Goal: Task Accomplishment & Management: Use online tool/utility

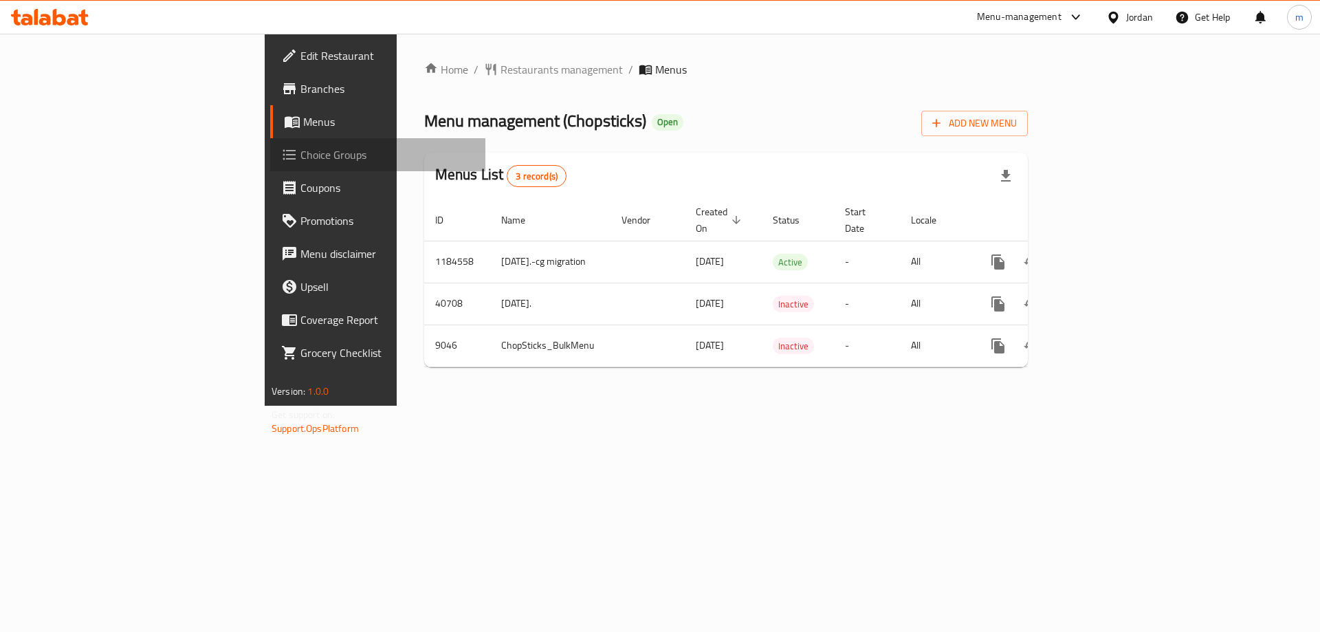
drag, startPoint x: 0, startPoint y: 0, endPoint x: 65, endPoint y: 152, distance: 165.1
click at [300, 152] on span "Choice Groups" at bounding box center [387, 154] width 174 height 16
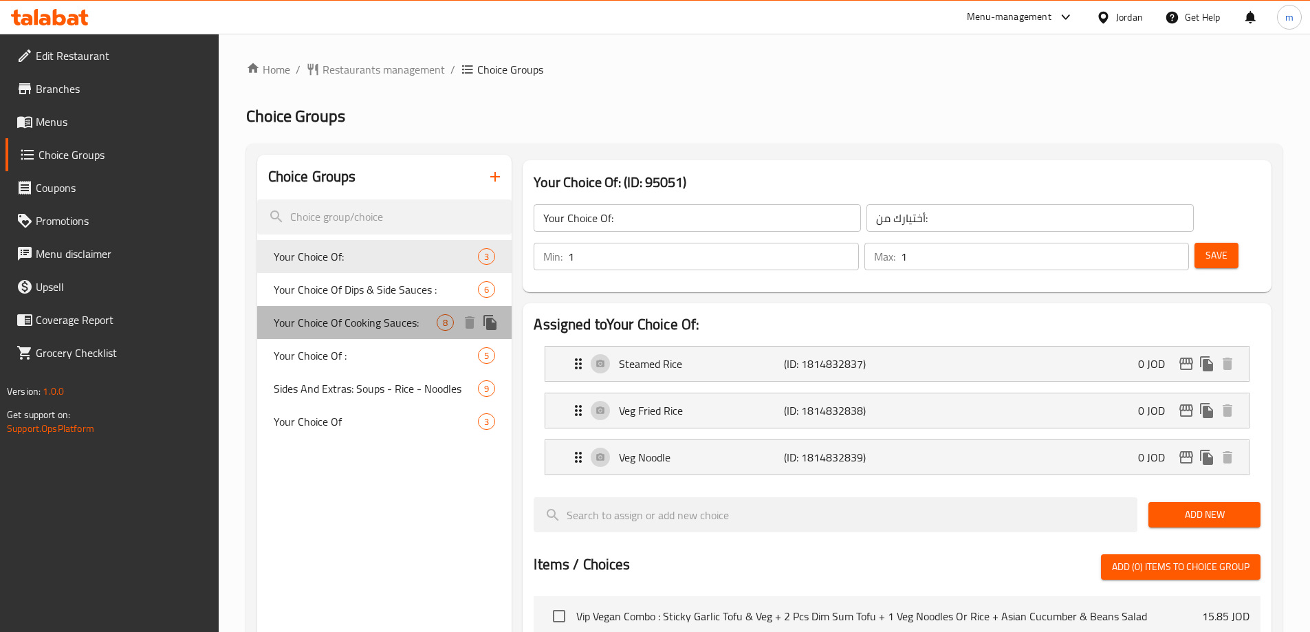
click at [338, 308] on div "Your Choice Of Cooking Sauces: 8" at bounding box center [384, 322] width 255 height 33
type input "Your Choice Of Cooking Sauces:"
type input "خياركم من صوصات الطبخ:"
type input "0"
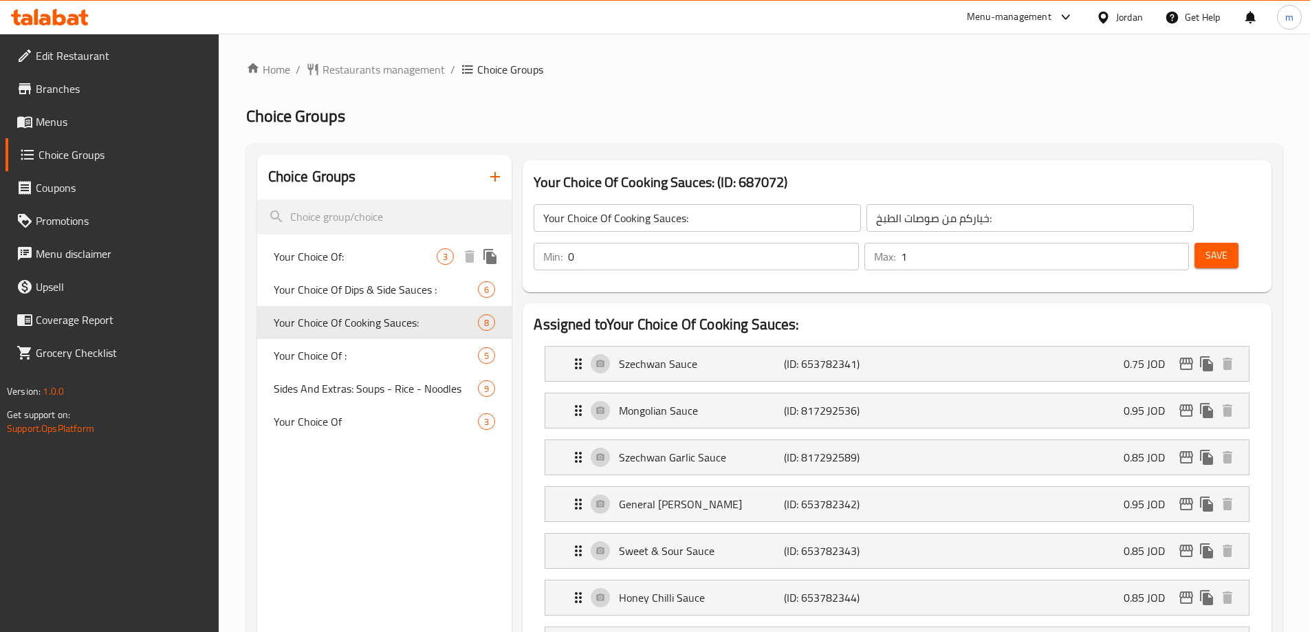
click at [389, 261] on span "Your Choice Of:" at bounding box center [356, 256] width 164 height 16
type input "Your Choice Of:"
type input "أختيارك من:"
type input "1"
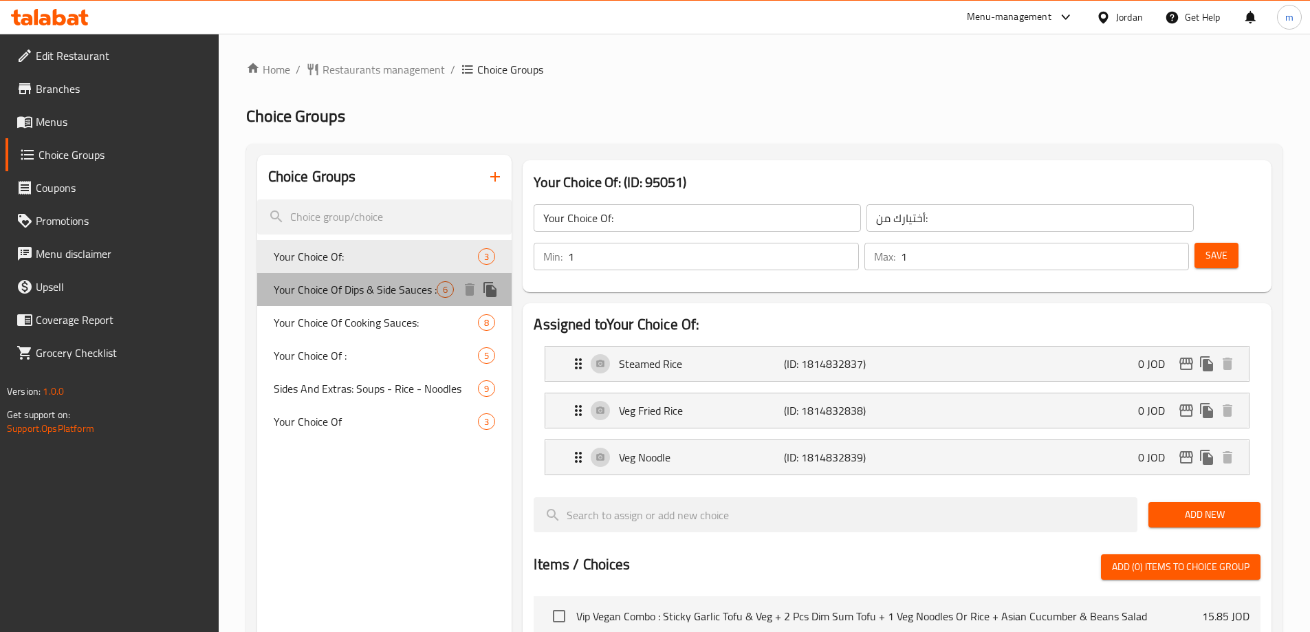
click at [376, 293] on span "Your Choice Of Dips & Side Sauces :" at bounding box center [356, 289] width 164 height 16
type input "Your Choice Of Dips & Side Sauces :"
type input "اختيارك من [DEMOGRAPHIC_DATA] والغموس:"
type input "0"
